Goal: Task Accomplishment & Management: Use online tool/utility

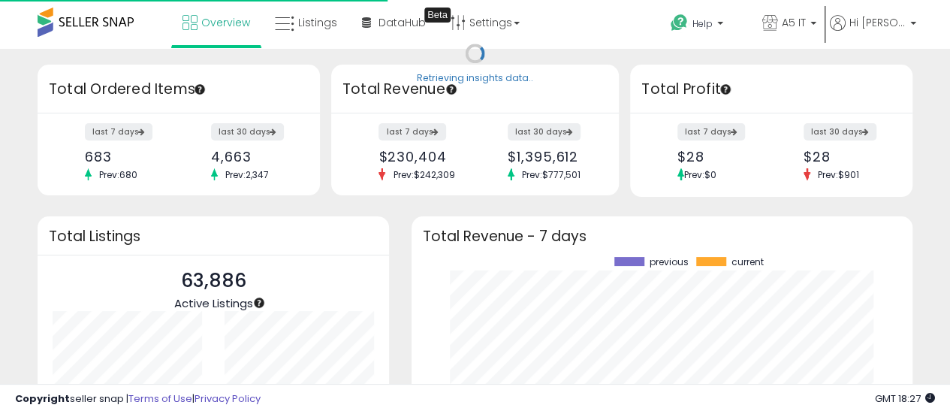
scroll to position [209, 471]
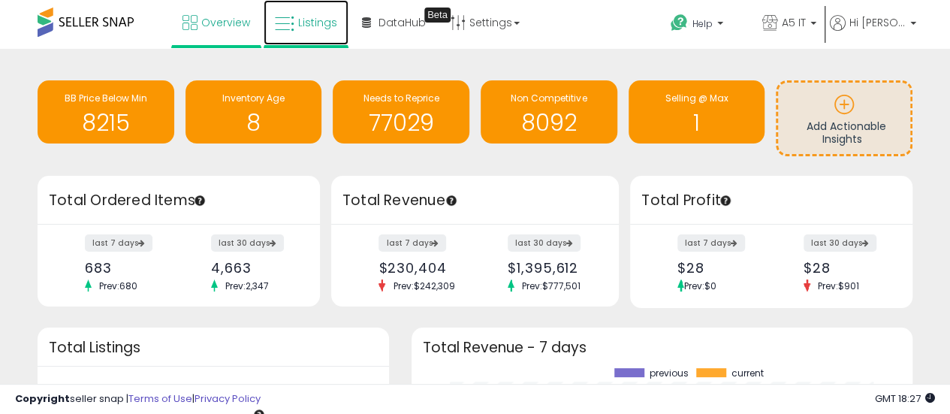
click at [294, 32] on link "Listings" at bounding box center [306, 22] width 85 height 45
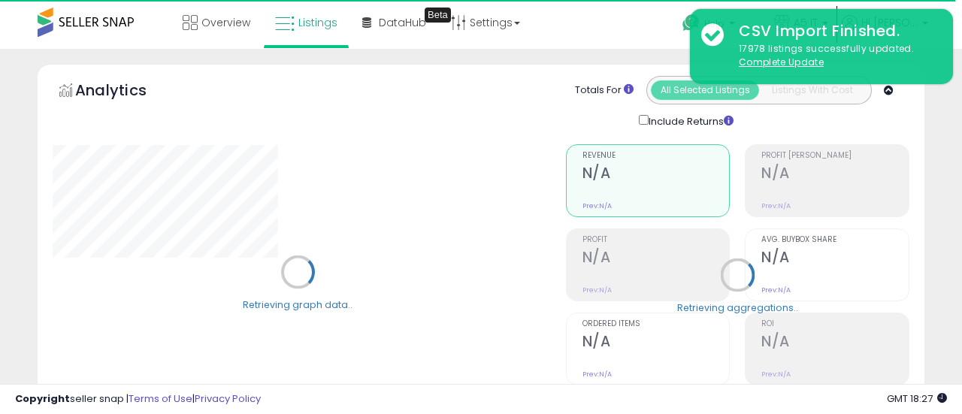
type input "*******"
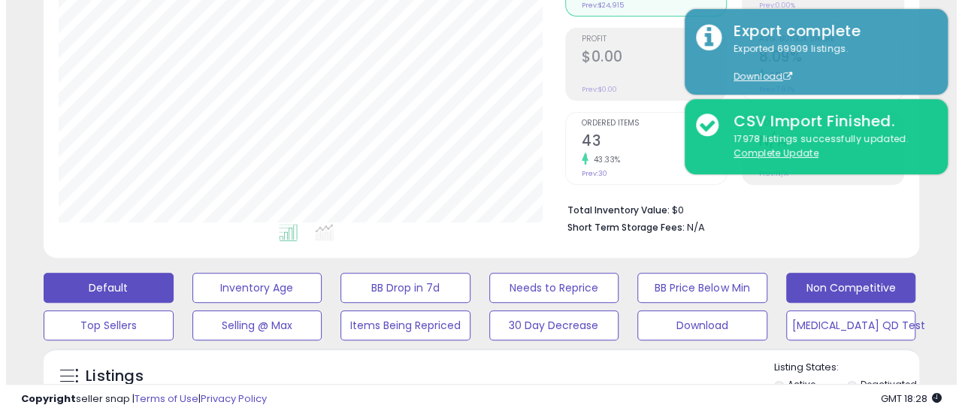
scroll to position [225, 0]
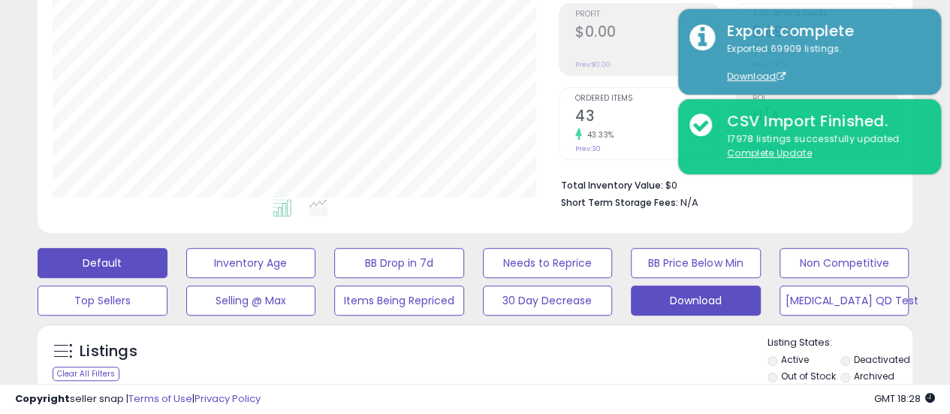
click at [669, 304] on button "Download" at bounding box center [696, 301] width 130 height 30
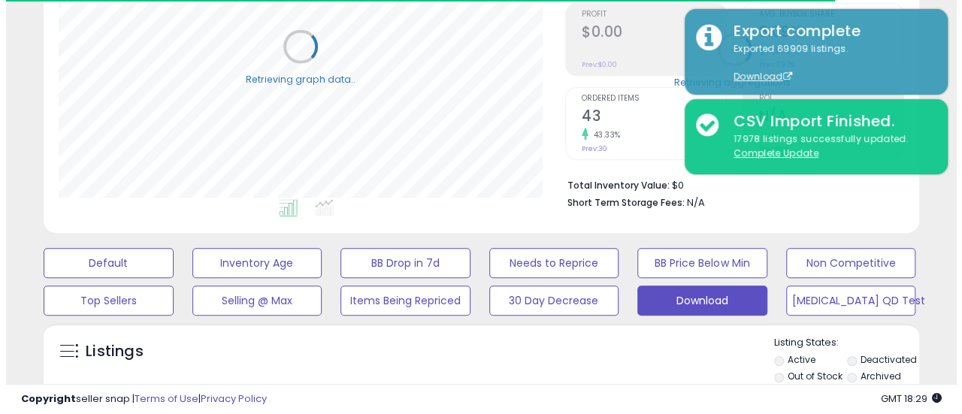
scroll to position [376, 0]
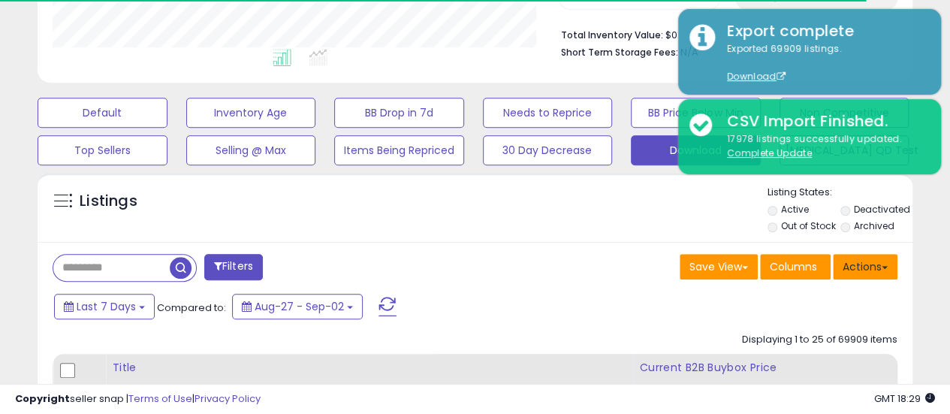
click at [857, 272] on button "Actions" at bounding box center [865, 267] width 65 height 26
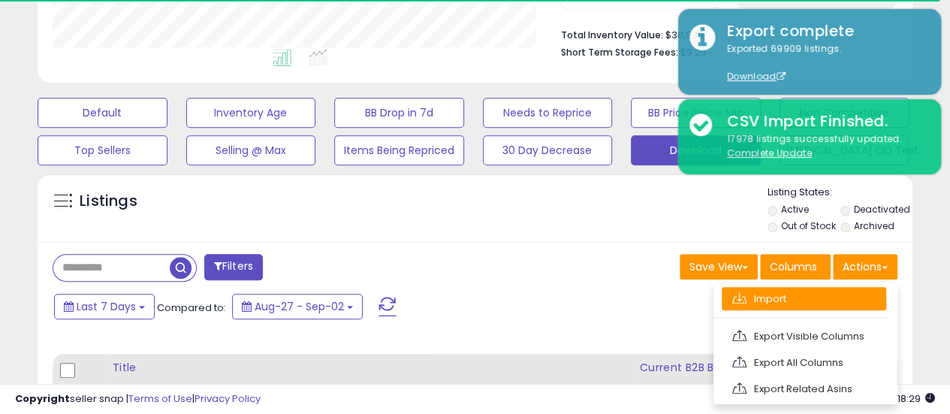
click at [835, 301] on link "Import" at bounding box center [804, 298] width 165 height 23
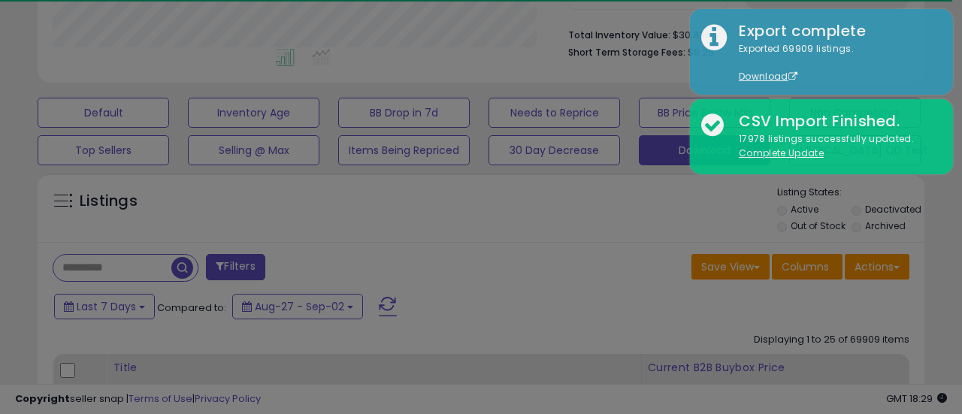
scroll to position [308, 512]
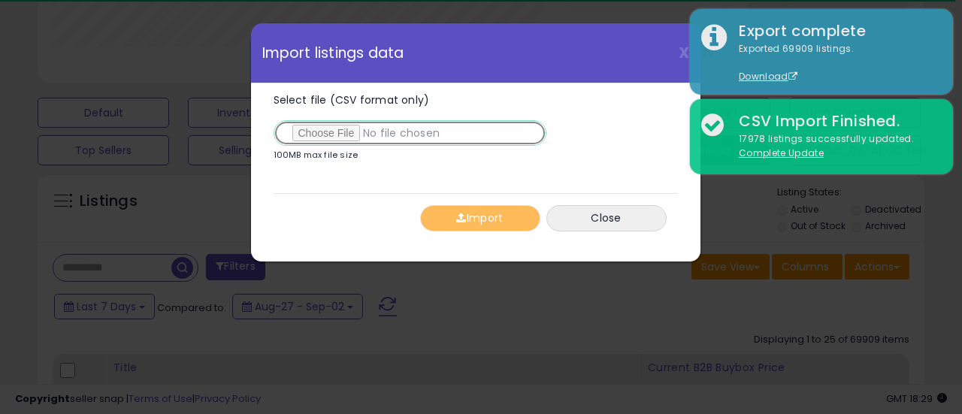
click at [317, 134] on input "Select file (CSV format only)" at bounding box center [409, 133] width 273 height 26
type input "**********"
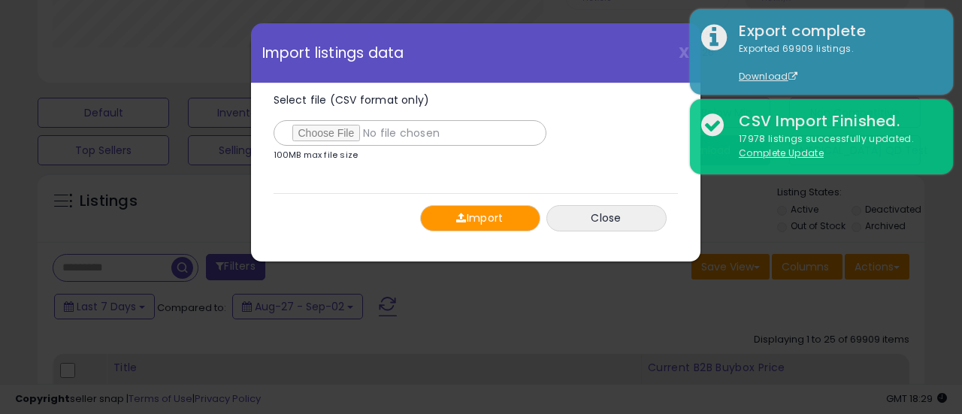
click at [453, 226] on button "Import" at bounding box center [480, 218] width 120 height 26
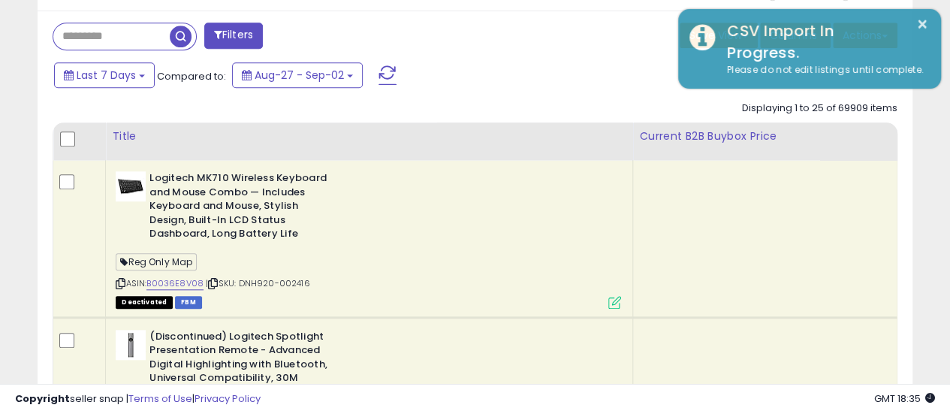
scroll to position [376, 0]
